Goal: Transaction & Acquisition: Obtain resource

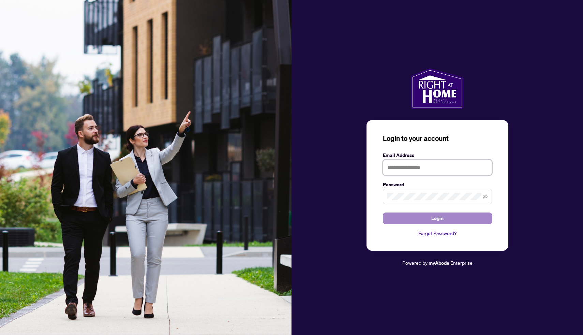
type input "**********"
click at [412, 216] on button "Login" at bounding box center [437, 218] width 109 height 12
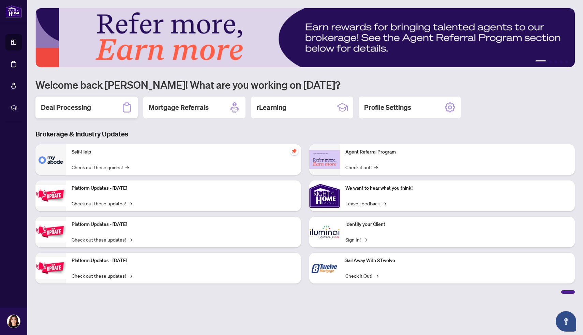
click at [91, 104] on div "Deal Processing" at bounding box center [86, 107] width 102 height 22
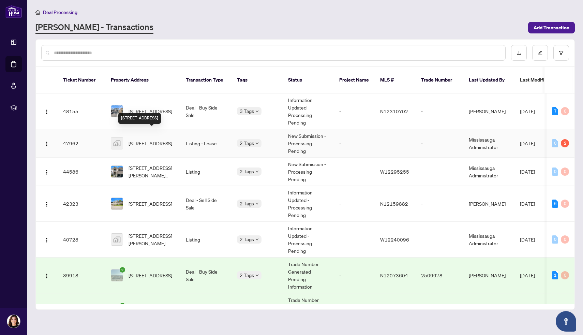
click at [147, 139] on span "[STREET_ADDRESS]" at bounding box center [151, 143] width 44 height 8
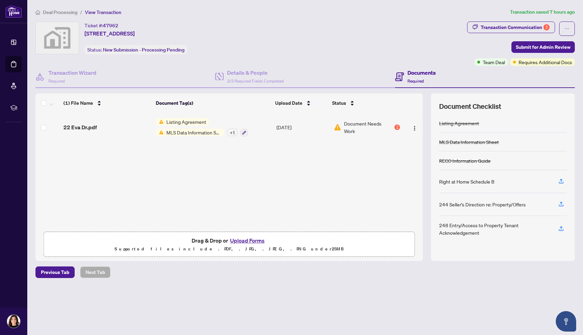
click at [176, 121] on span "Listing Agreement" at bounding box center [186, 122] width 45 height 8
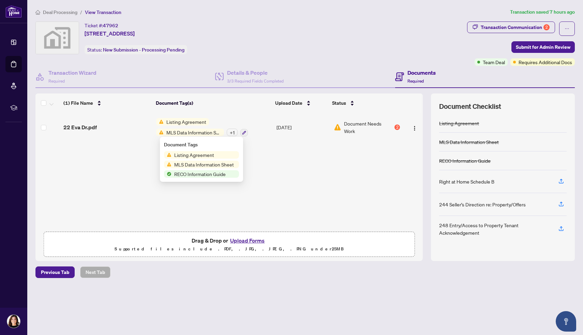
click at [183, 155] on span "Listing Agreement" at bounding box center [194, 155] width 45 height 8
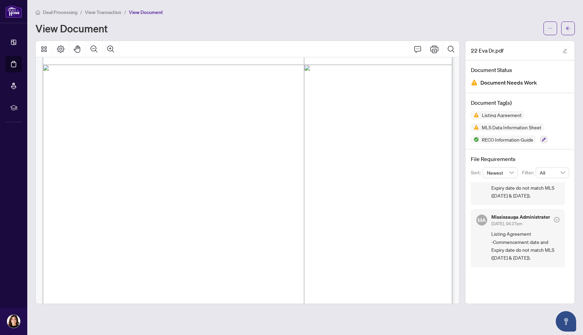
scroll to position [60, 0]
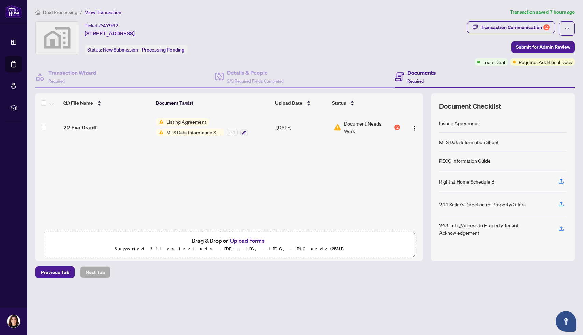
click at [177, 120] on span "Listing Agreement" at bounding box center [186, 122] width 45 height 8
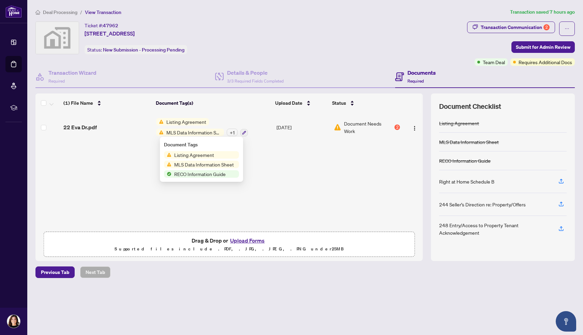
click at [184, 154] on span "Listing Agreement" at bounding box center [194, 155] width 45 height 8
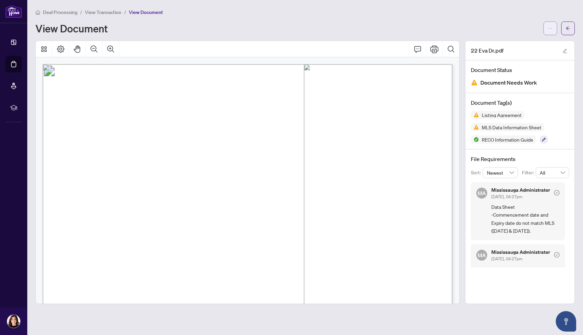
click at [547, 31] on button "button" at bounding box center [551, 28] width 14 height 14
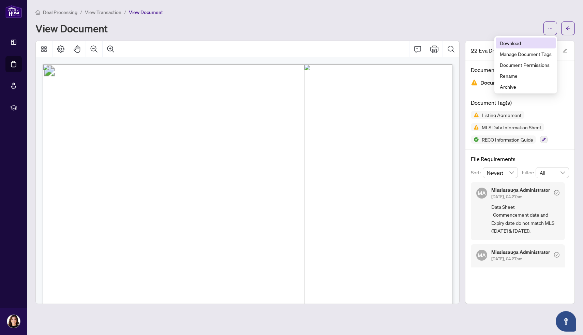
click at [511, 44] on span "Download" at bounding box center [526, 43] width 52 height 8
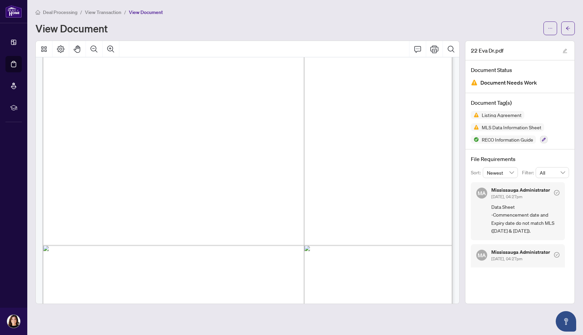
scroll to position [3889, 0]
